Goal: Task Accomplishment & Management: Complete application form

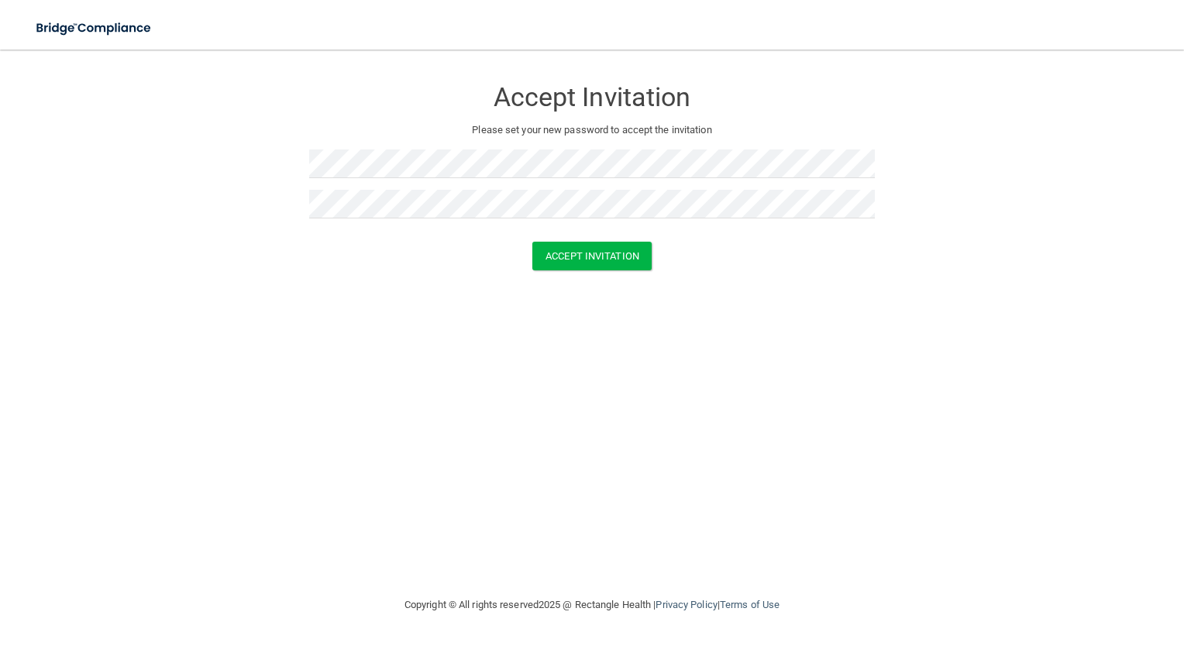
click at [576, 271] on form "Accept Invitation Please set your new password to accept the invitation Accept …" at bounding box center [592, 177] width 1122 height 224
click at [588, 253] on button "Accept Invitation" at bounding box center [591, 256] width 119 height 29
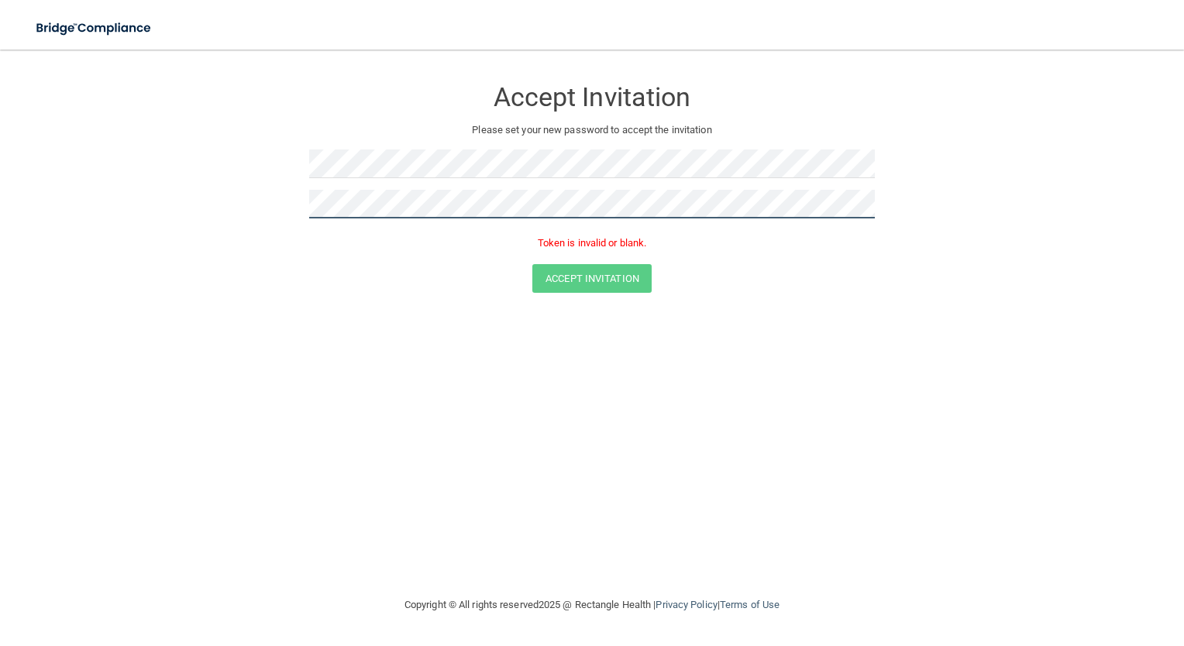
click at [374, 192] on div "Accept Invitation Please set your new password to accept the invitation Token i…" at bounding box center [592, 164] width 566 height 199
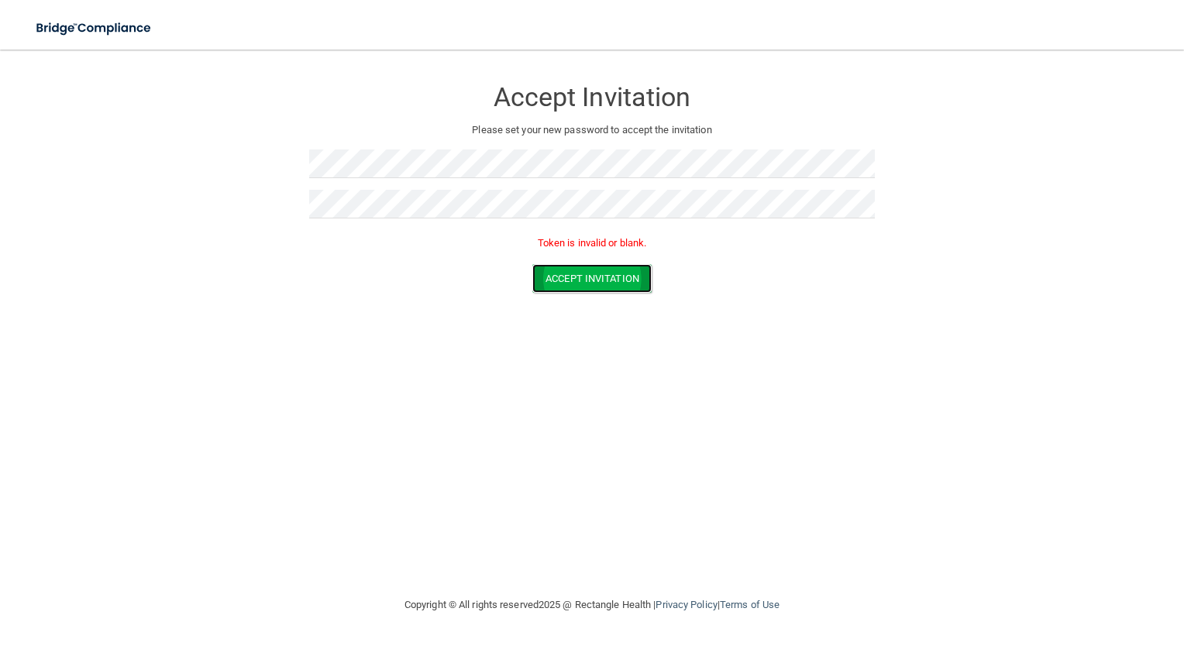
click at [558, 284] on button "Accept Invitation" at bounding box center [591, 278] width 119 height 29
click at [599, 280] on button "Accept Invitation" at bounding box center [591, 278] width 119 height 29
click at [624, 255] on button "Accept Invitation" at bounding box center [591, 256] width 119 height 29
click at [614, 281] on button "Accept Invitation" at bounding box center [591, 278] width 119 height 29
click at [381, 148] on div "Accept Invitation Please set your new password to accept the invitation Token i…" at bounding box center [592, 164] width 566 height 199
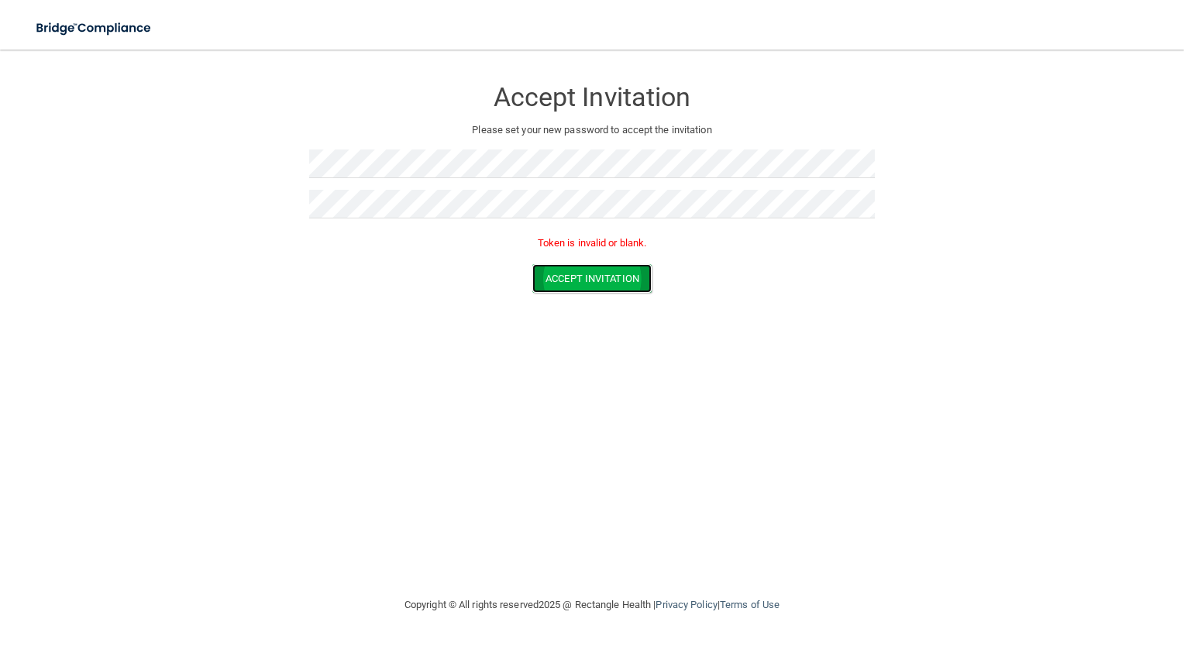
click at [609, 275] on button "Accept Invitation" at bounding box center [591, 278] width 119 height 29
